Goal: Check status: Check status

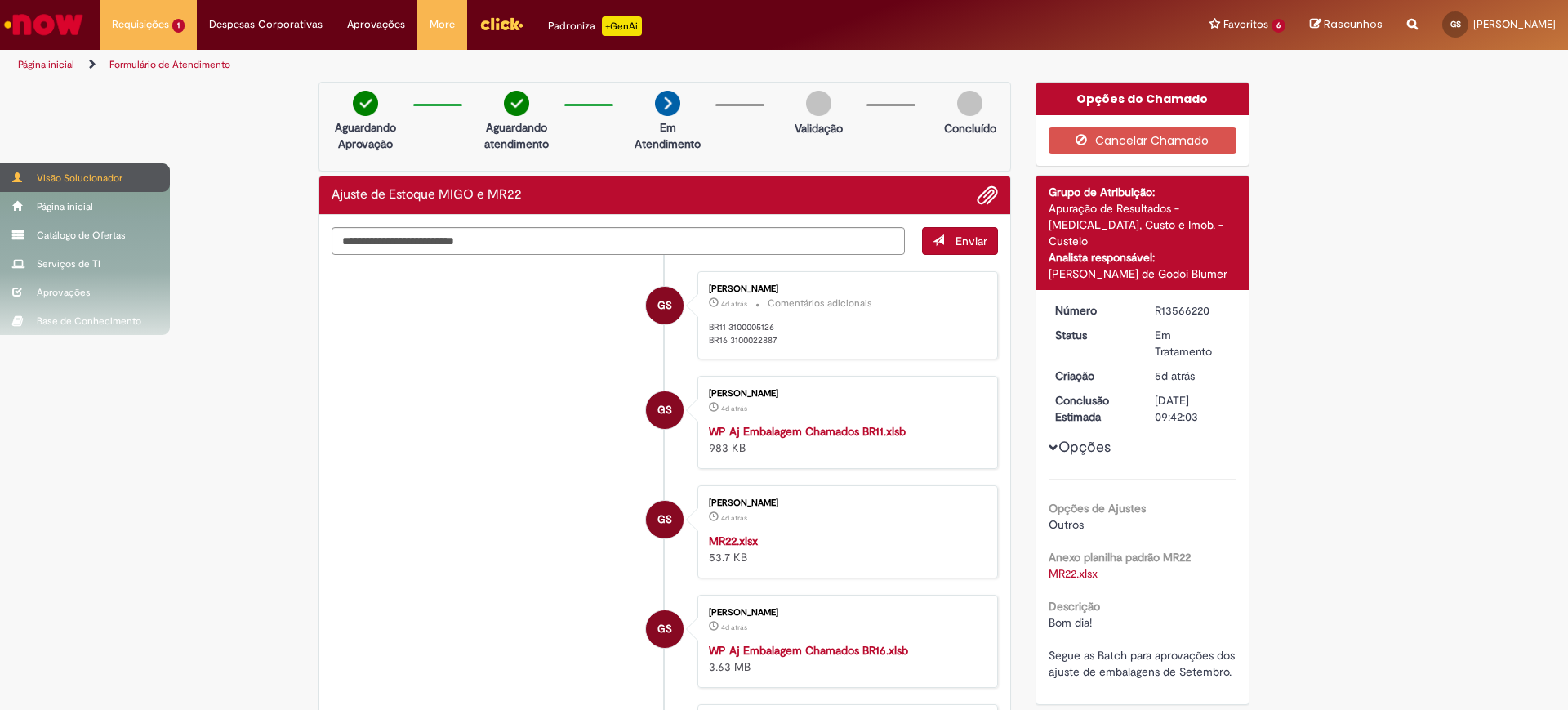
click at [16, 177] on span at bounding box center [18, 176] width 12 height 10
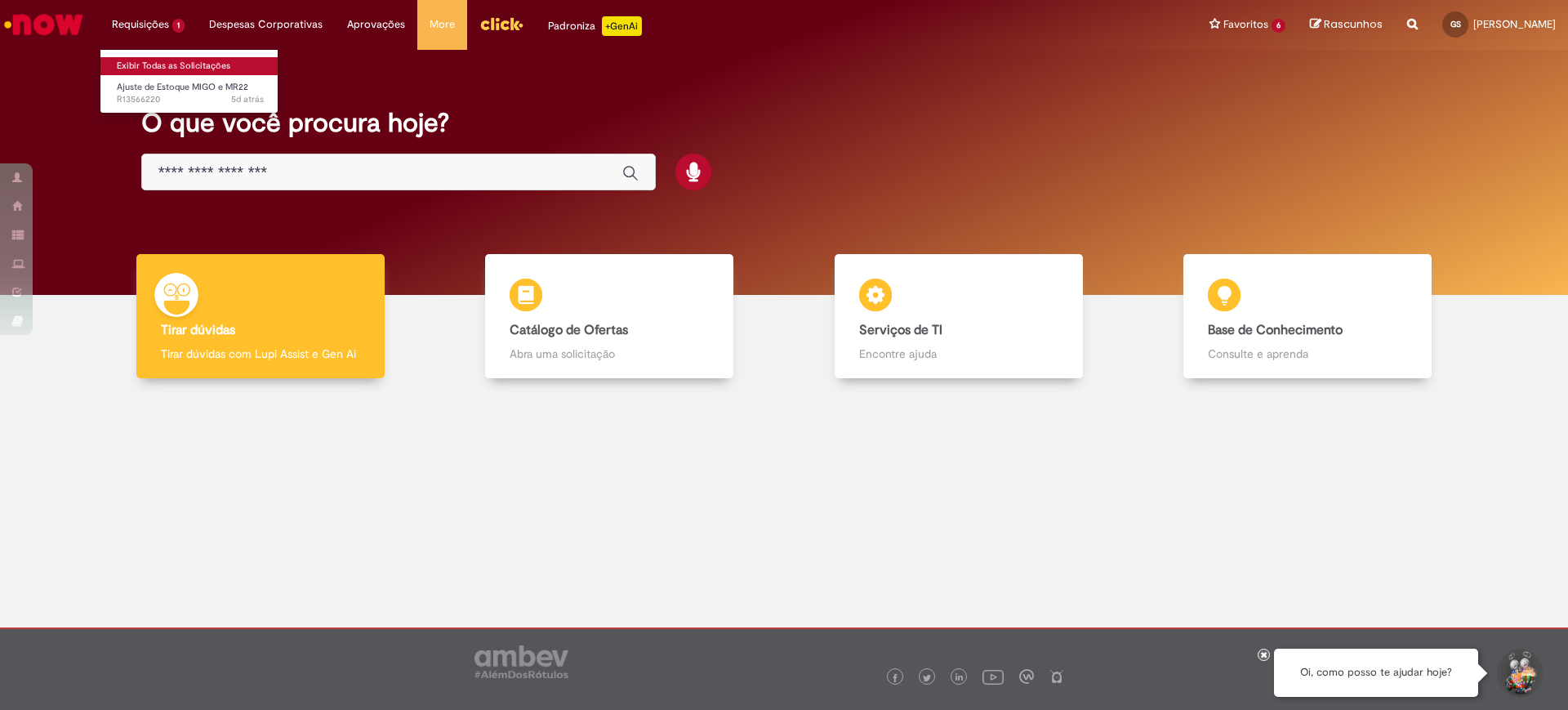
click at [141, 65] on link "Exibir Todas as Solicitações" at bounding box center [190, 66] width 180 height 18
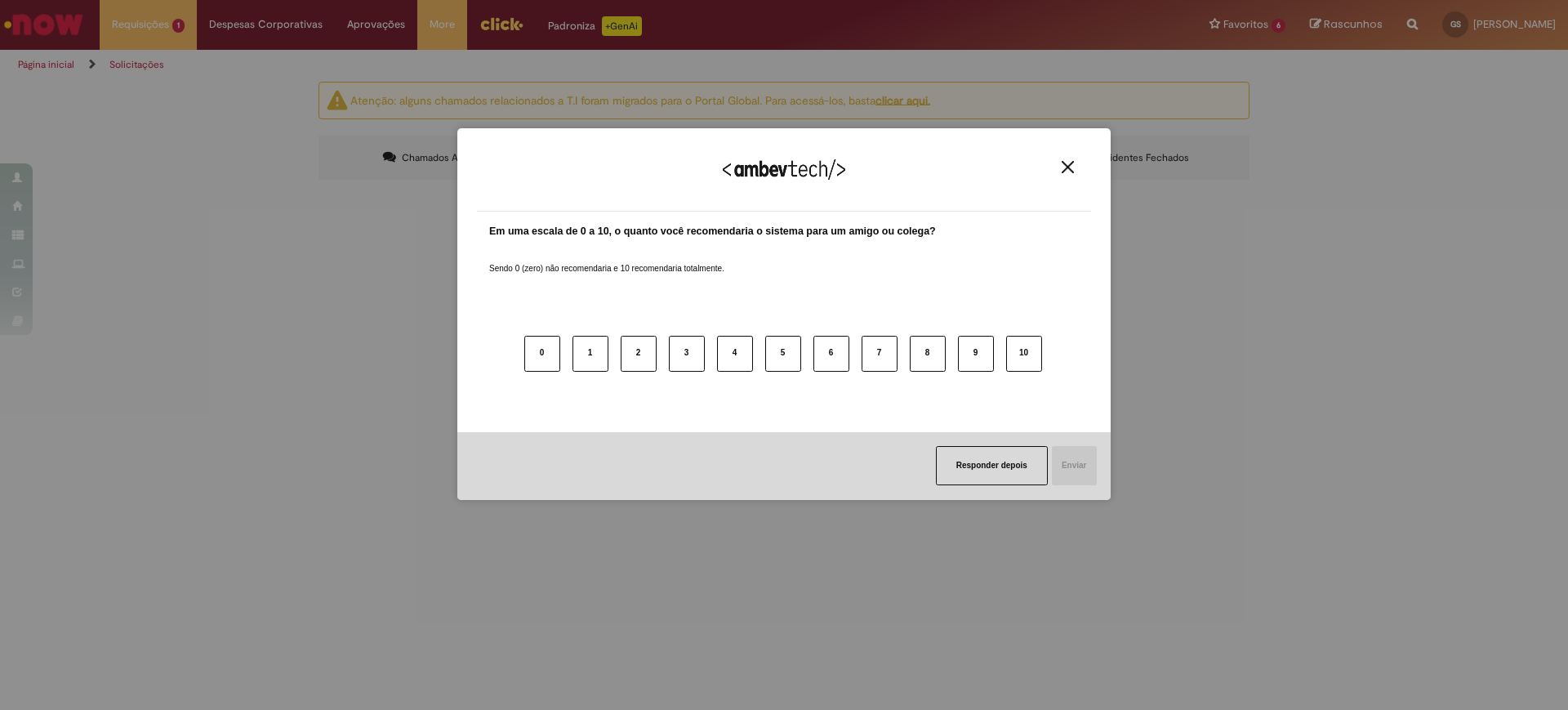
click at [1062, 164] on img "Close" at bounding box center [1068, 167] width 12 height 12
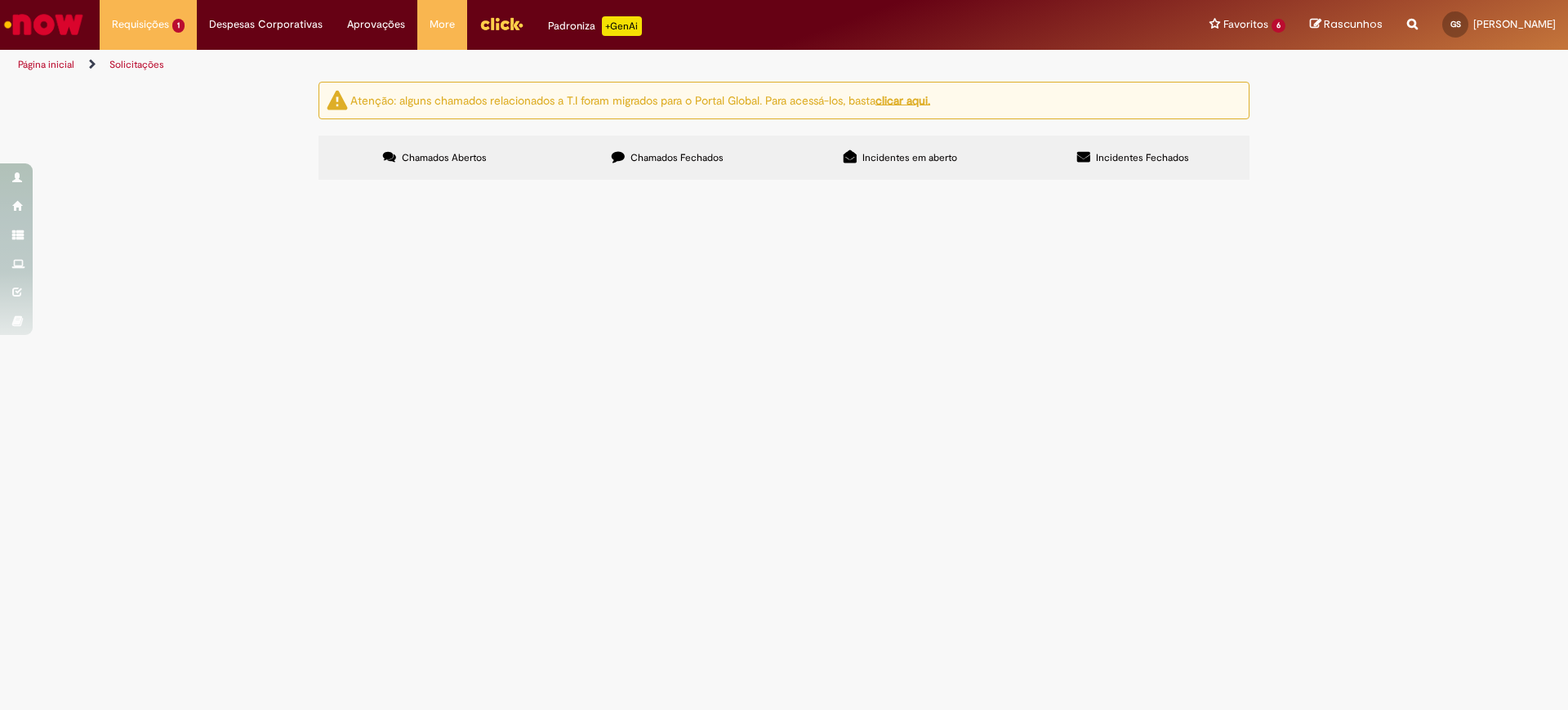
click at [0, 0] on span "R13566220" at bounding box center [0, 0] width 0 height 0
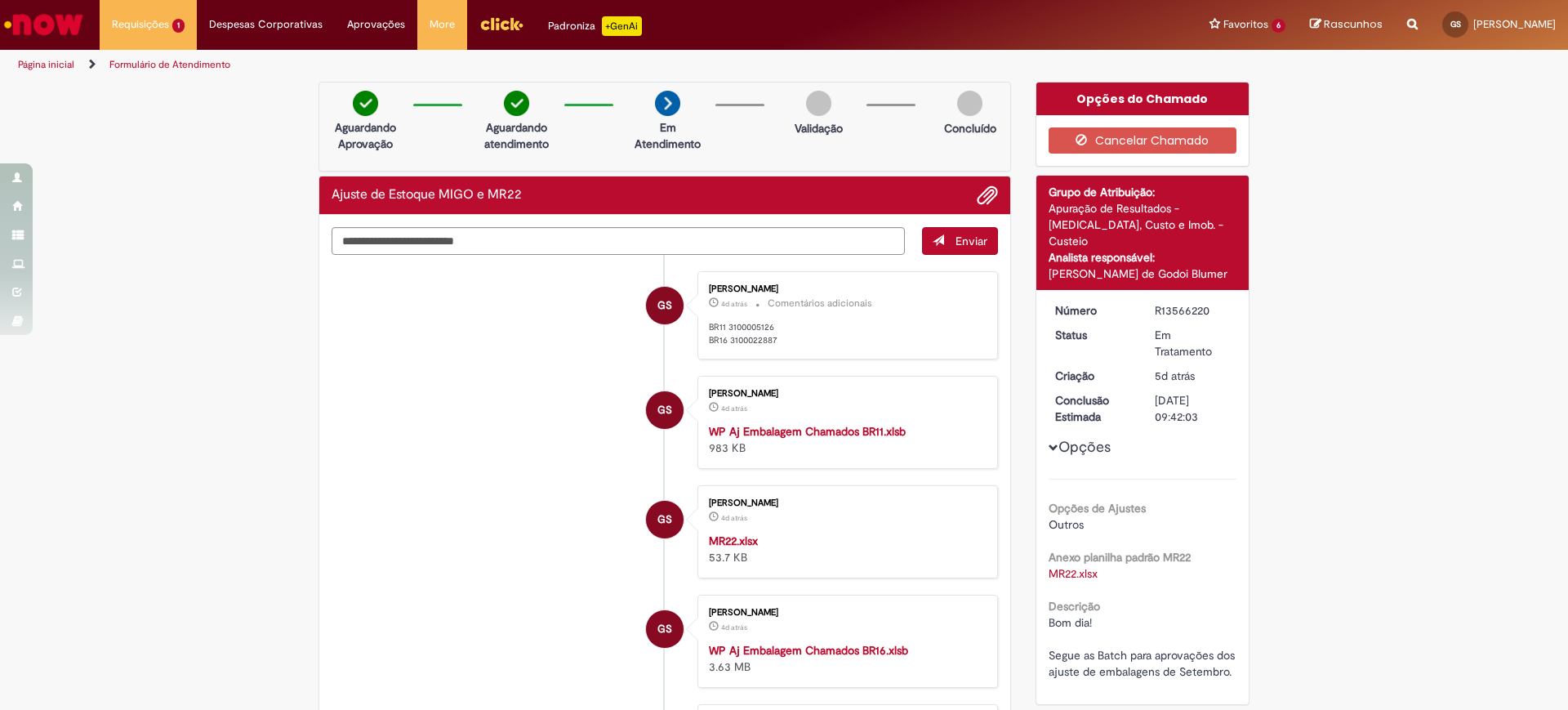
drag, startPoint x: 698, startPoint y: 231, endPoint x: 836, endPoint y: 276, distance: 145.2
click at [836, 276] on div "Gleydson De Moura Souza 4d atrás 4 dias atrás Comentários adicionais BR11 31000…" at bounding box center [848, 316] width 290 height 80
drag, startPoint x: 774, startPoint y: 335, endPoint x: 698, endPoint y: 329, distance: 76.2
click at [703, 329] on div "Gleydson De Moura Souza 4d atrás 4 dias atrás Comentários adicionais BR11 31000…" at bounding box center [848, 316] width 290 height 80
copy p "BR11 3100005126 BR16 3100022887"
